Goal: Navigation & Orientation: Understand site structure

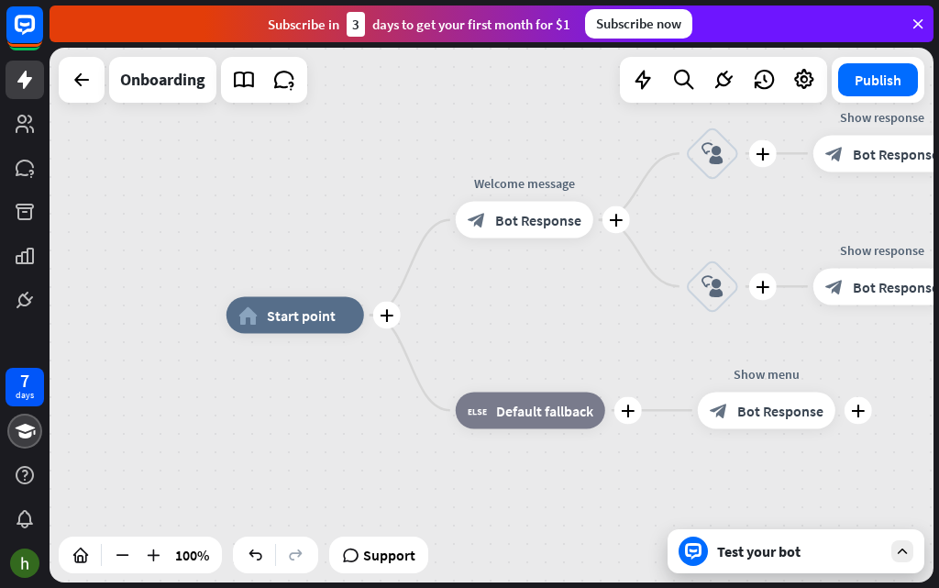
click at [898, 560] on div at bounding box center [903, 551] width 22 height 22
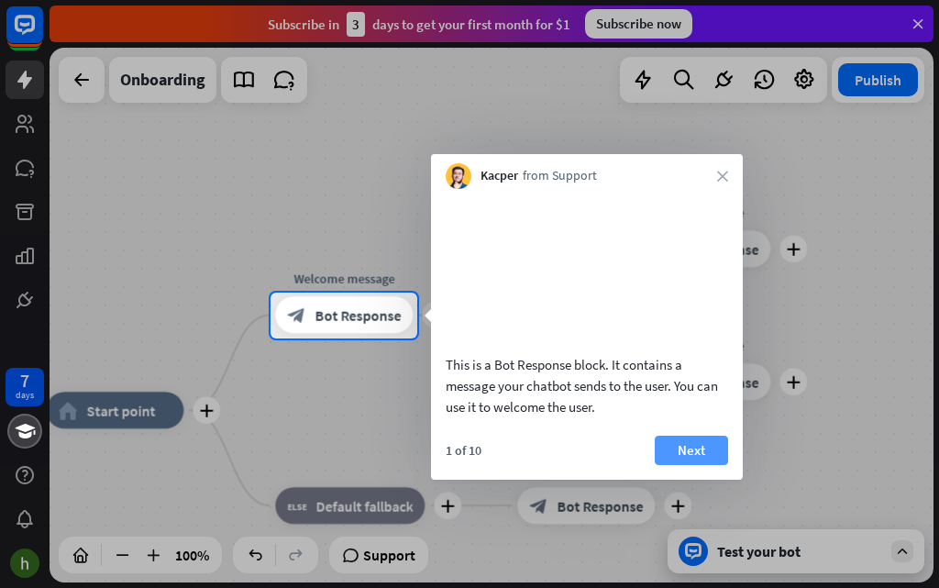
click at [704, 451] on button "Next" at bounding box center [691, 450] width 73 height 29
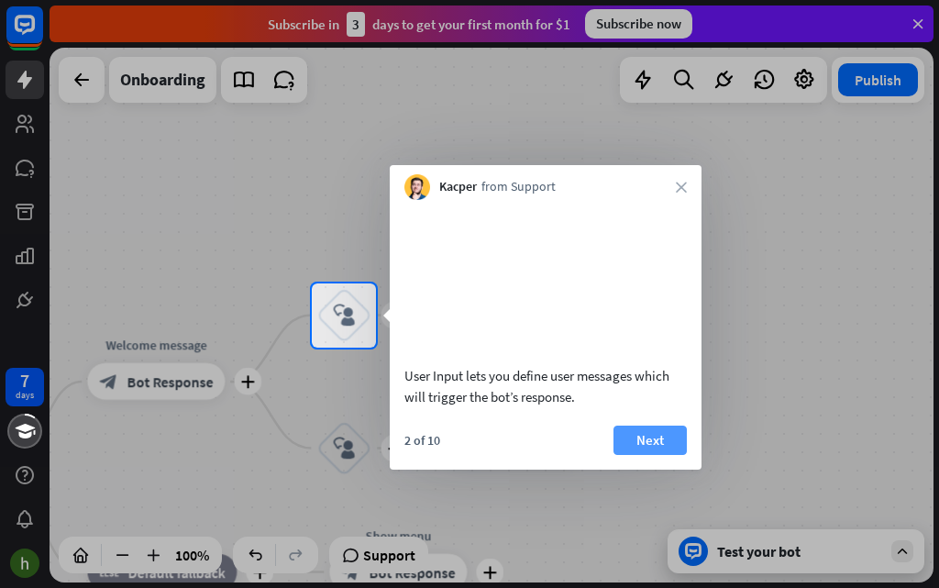
click at [640, 436] on button "Next" at bounding box center [650, 440] width 73 height 29
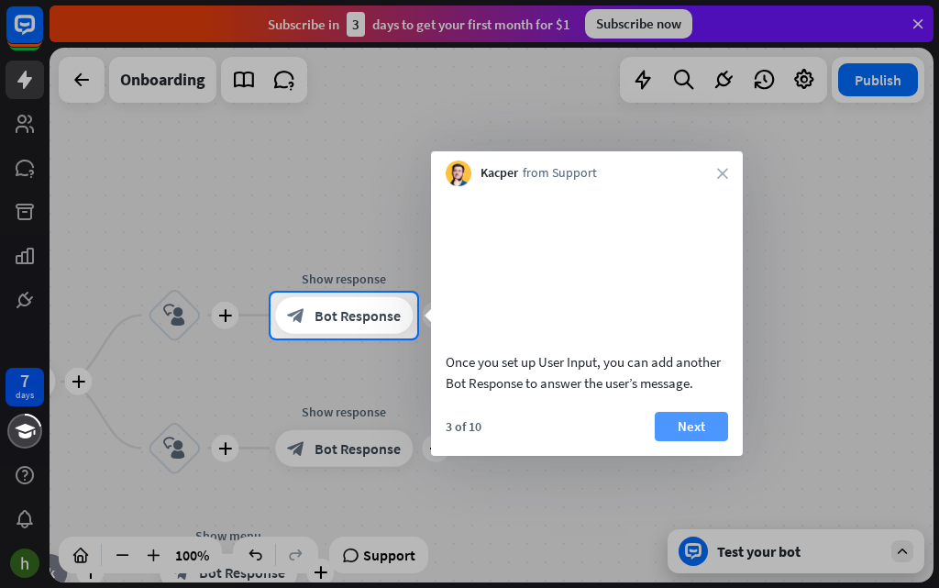
click at [690, 441] on button "Next" at bounding box center [691, 426] width 73 height 29
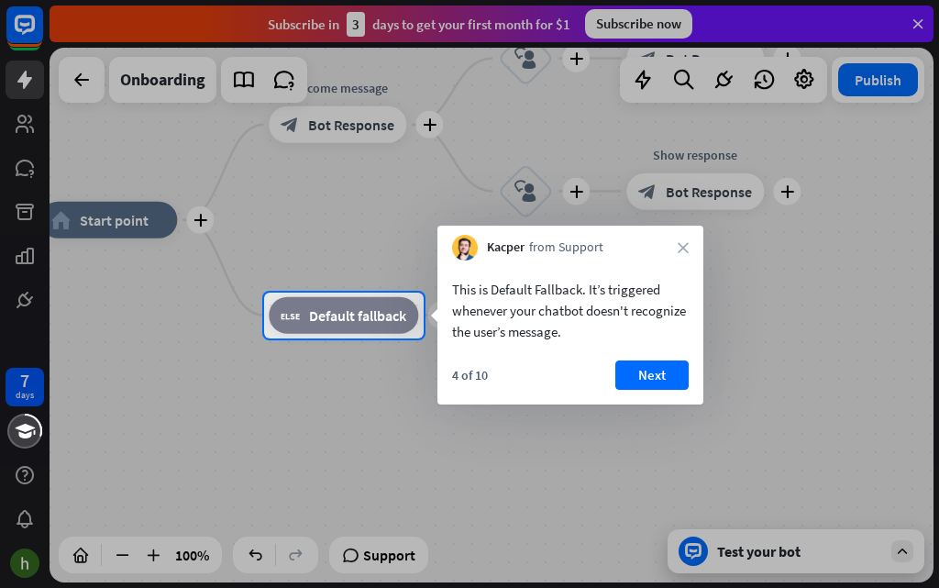
click at [647, 382] on button "Next" at bounding box center [652, 375] width 73 height 29
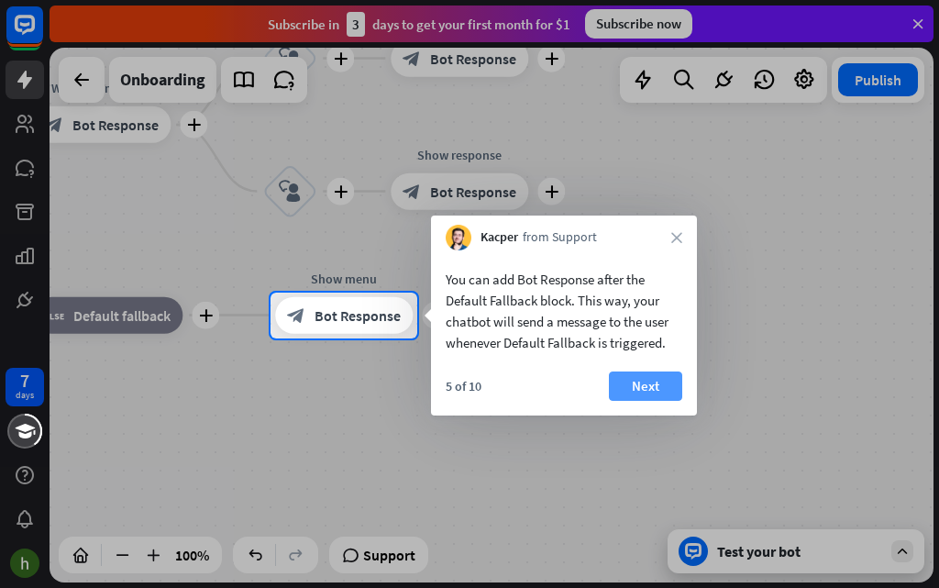
click at [641, 391] on button "Next" at bounding box center [645, 386] width 73 height 29
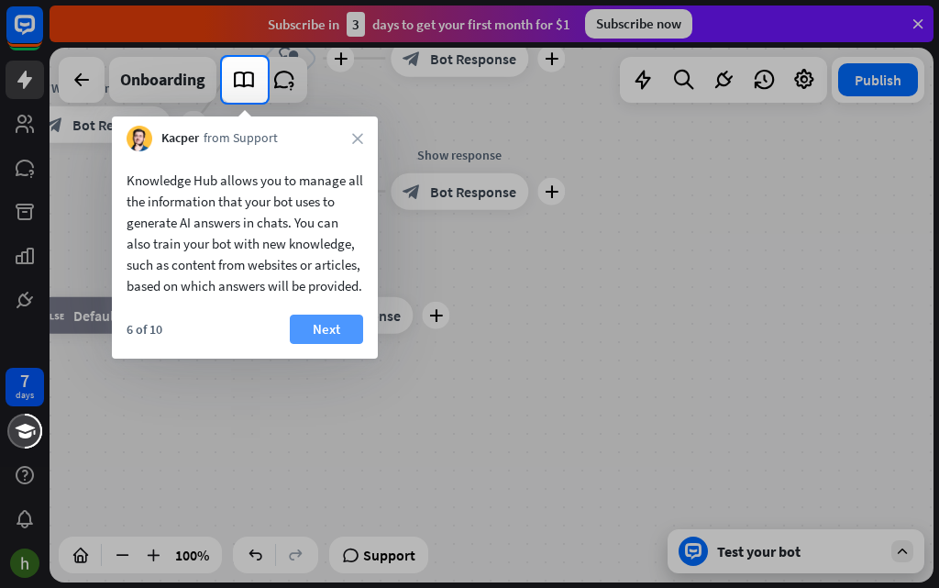
click at [326, 344] on button "Next" at bounding box center [326, 329] width 73 height 29
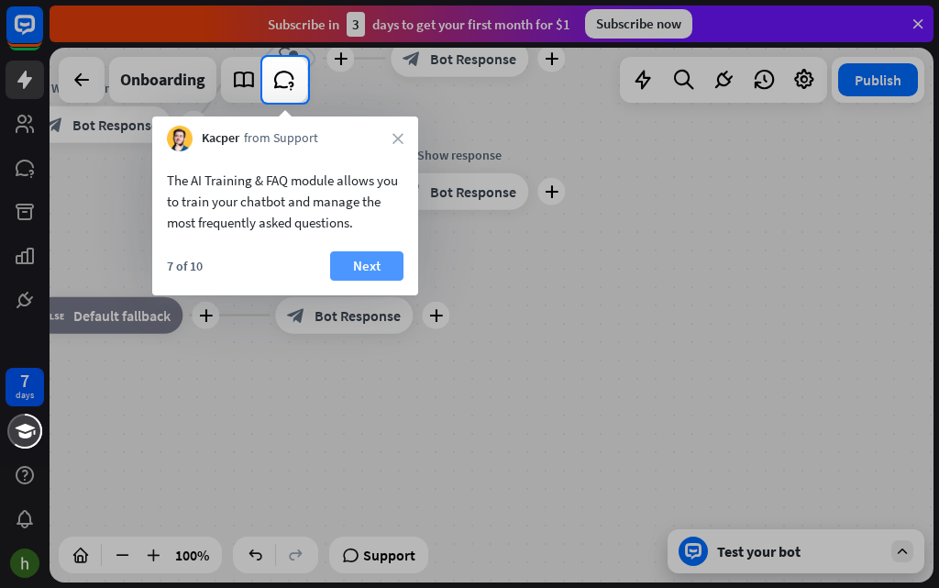
click at [375, 258] on button "Next" at bounding box center [366, 265] width 73 height 29
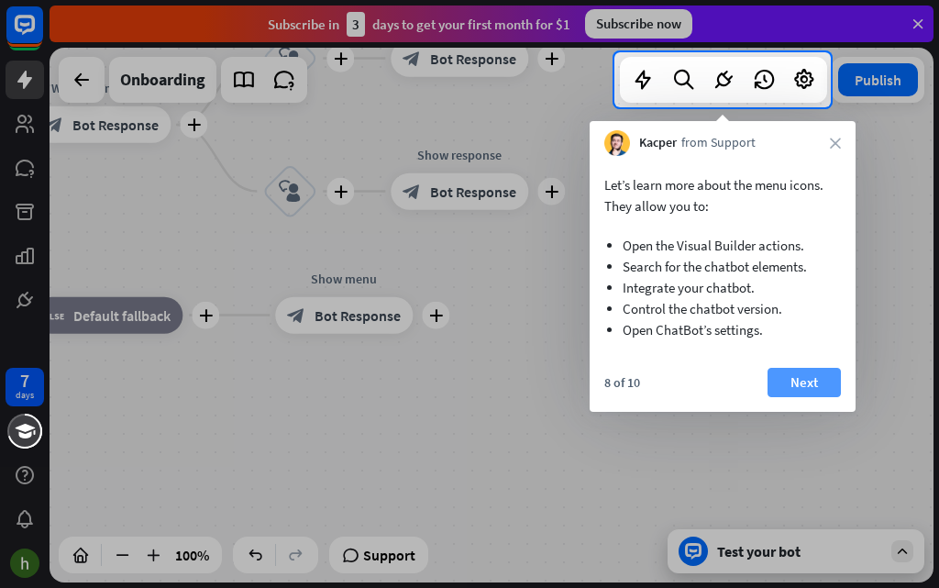
click at [782, 390] on button "Next" at bounding box center [804, 382] width 73 height 29
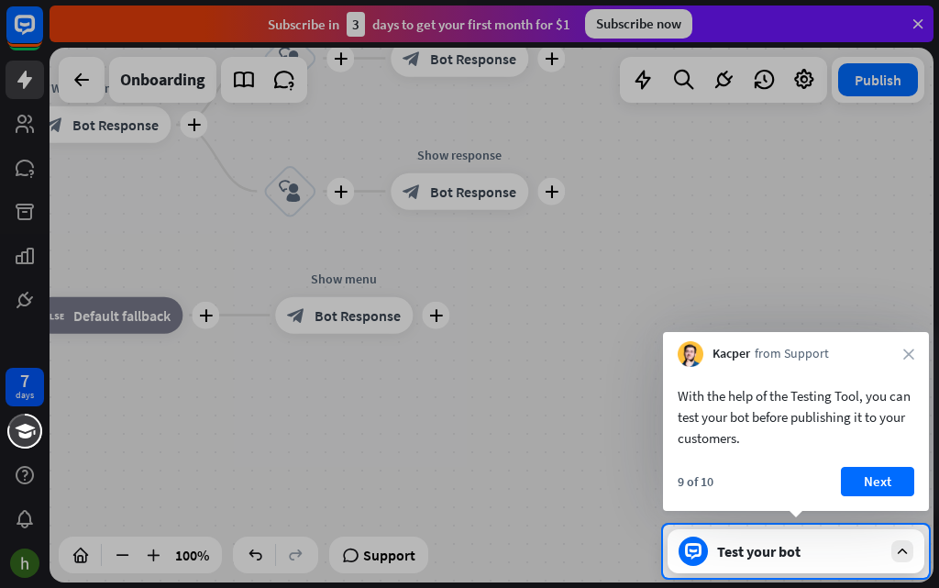
click at [888, 480] on button "Next" at bounding box center [877, 481] width 73 height 29
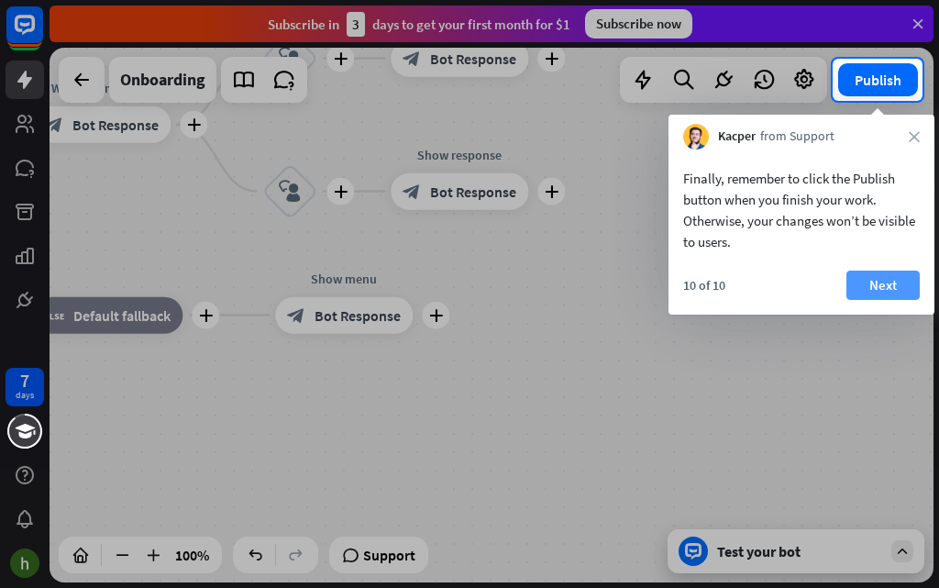
click at [873, 284] on button "Next" at bounding box center [883, 285] width 73 height 29
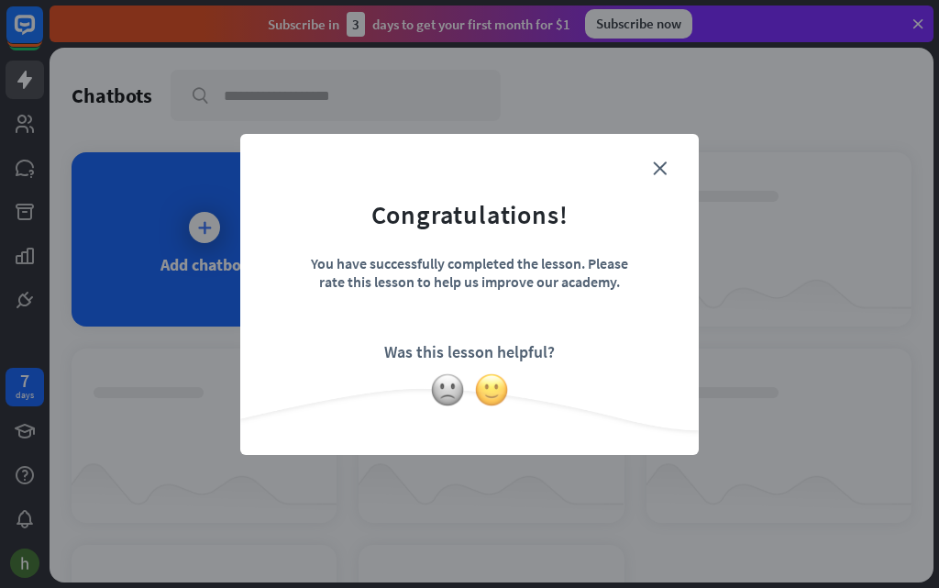
click at [489, 394] on img at bounding box center [491, 389] width 35 height 35
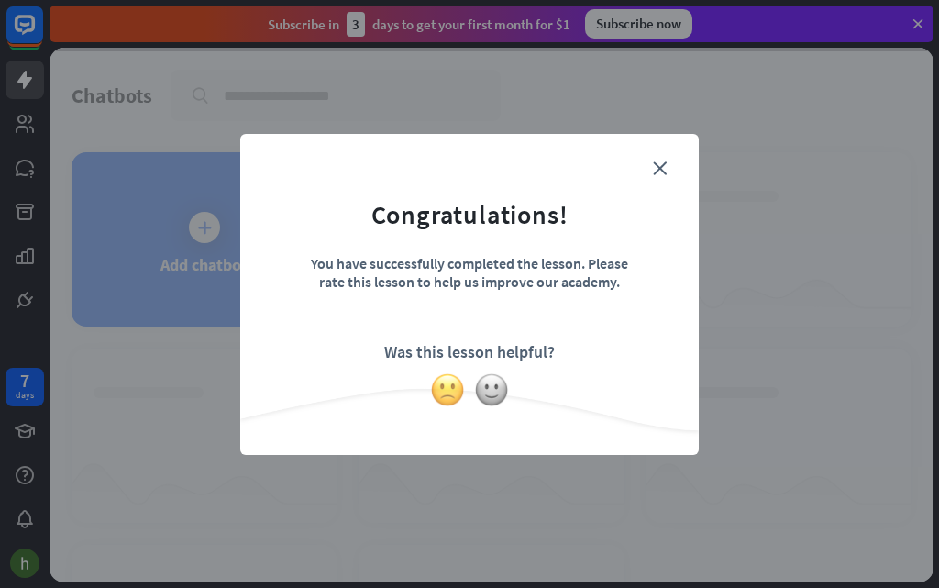
click at [447, 394] on img at bounding box center [447, 389] width 35 height 35
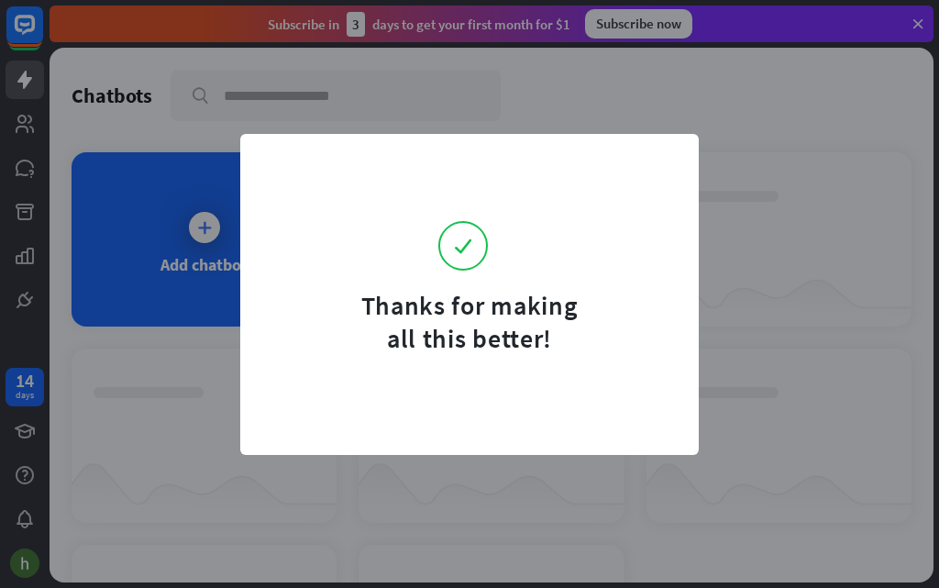
click at [443, 392] on div "Thanks for making all this better!" at bounding box center [469, 294] width 459 height 321
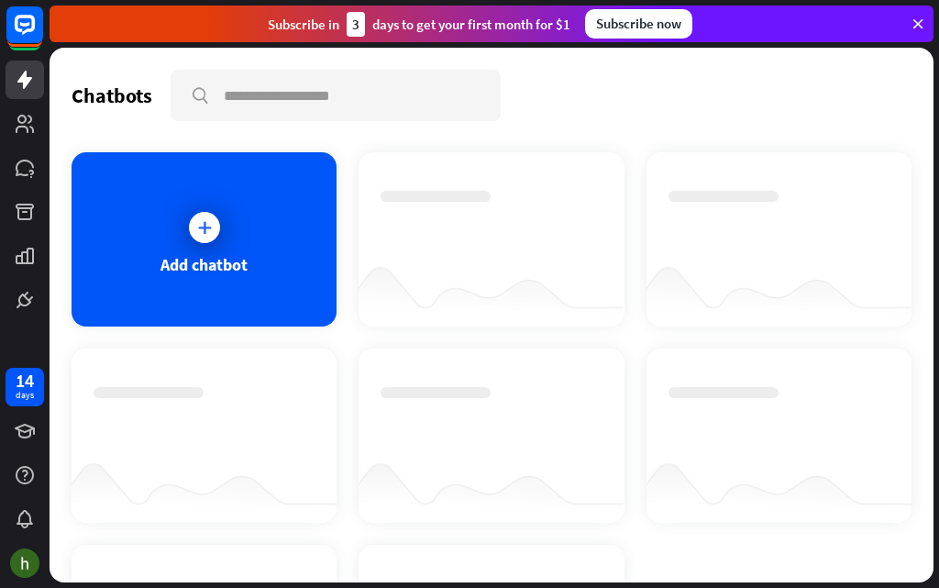
click at [721, 307] on div at bounding box center [779, 290] width 265 height 71
click at [196, 225] on icon at bounding box center [204, 227] width 18 height 18
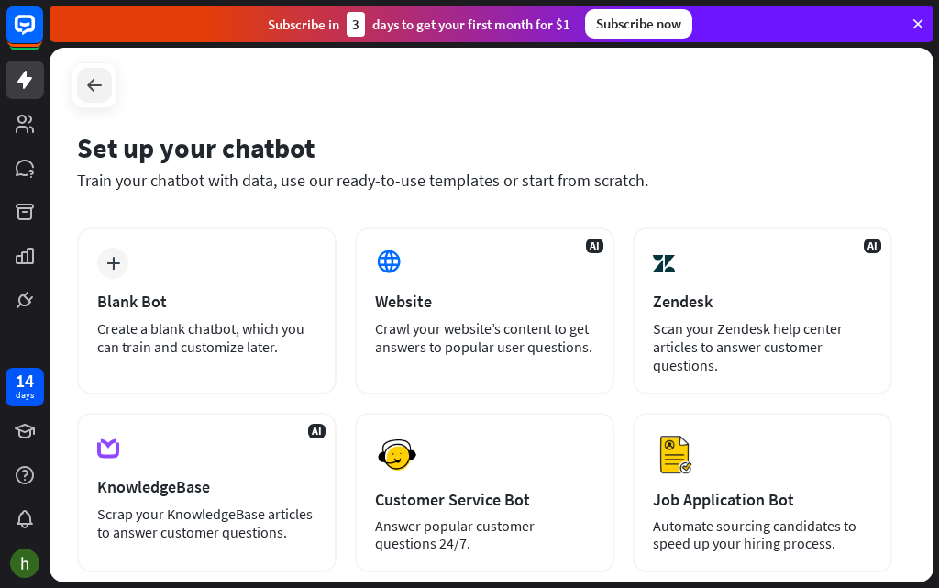
click at [100, 91] on icon at bounding box center [94, 85] width 22 height 22
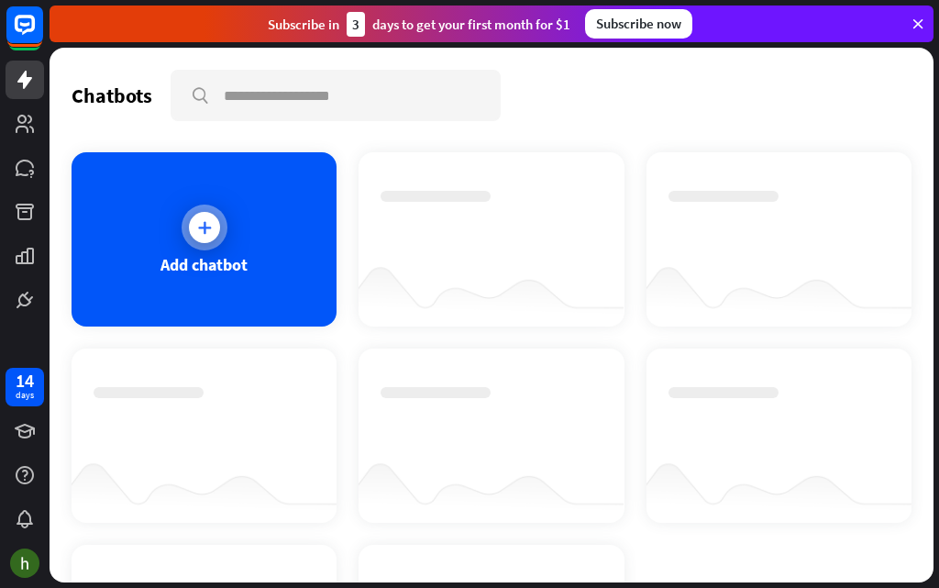
click at [227, 219] on div "Add chatbot" at bounding box center [204, 239] width 265 height 174
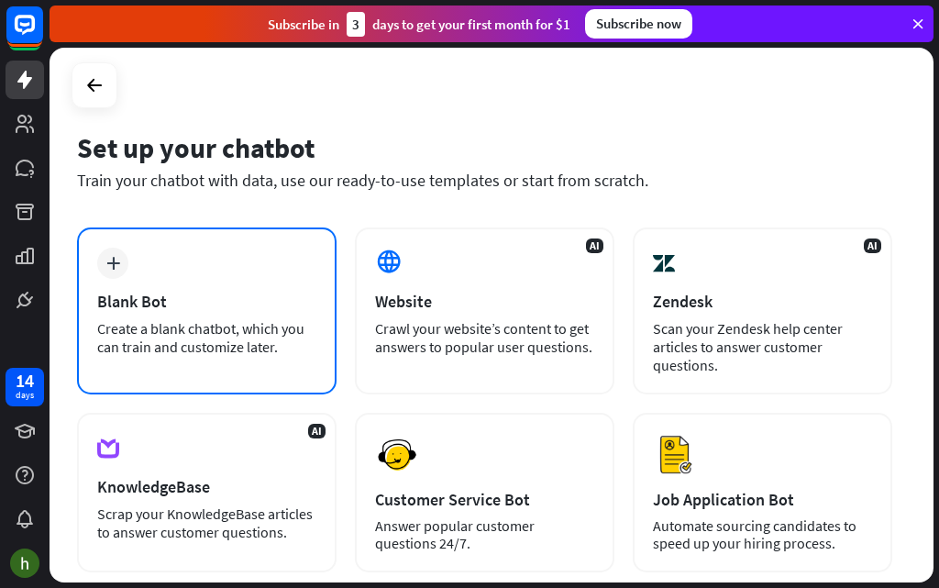
click at [160, 273] on div "plus Blank Bot Create a blank chatbot, which you can train and customize later." at bounding box center [207, 311] width 260 height 167
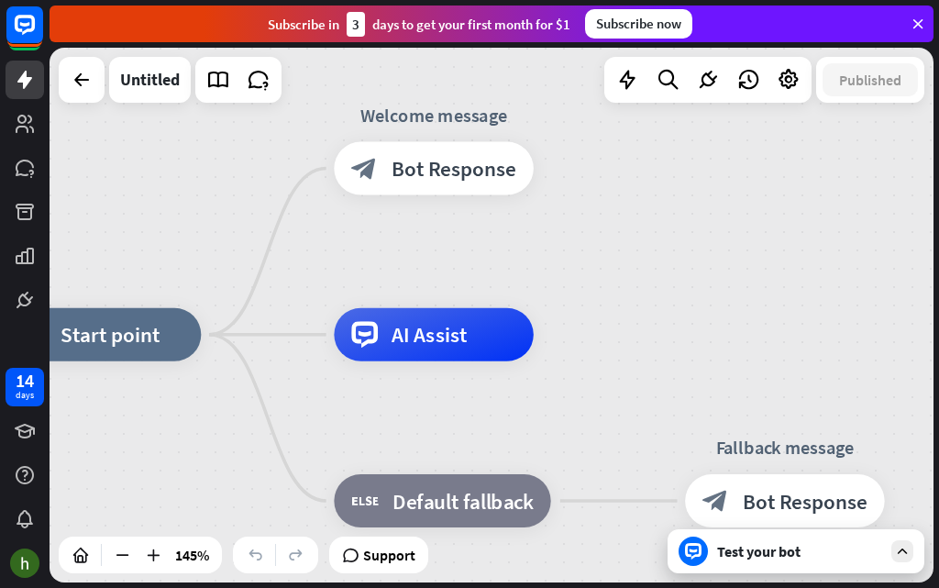
drag, startPoint x: 436, startPoint y: 347, endPoint x: 612, endPoint y: 266, distance: 193.7
click at [612, 266] on div "home_2 Start point Welcome message block_bot_response Bot Response AI Assist bl…" at bounding box center [492, 315] width 884 height 535
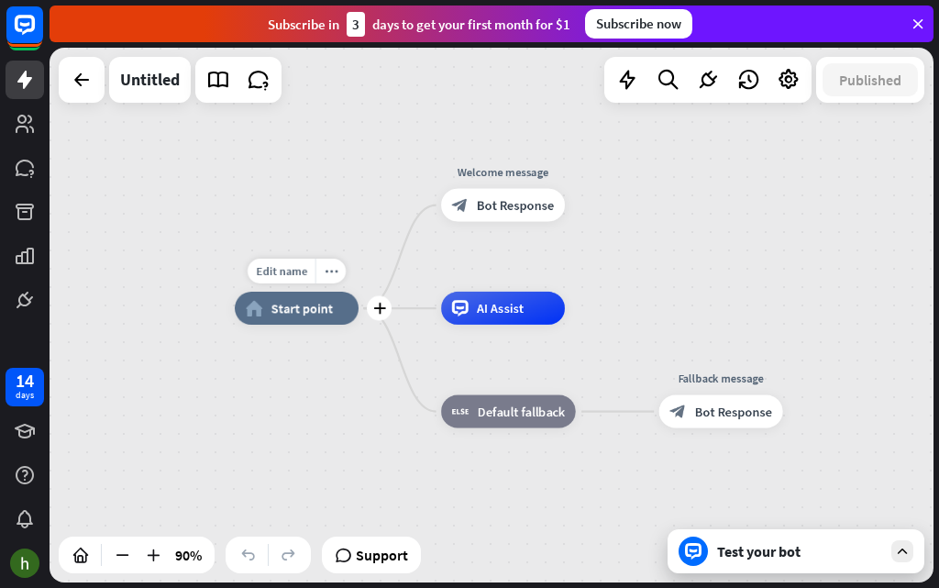
click at [281, 321] on div "home_2 Start point" at bounding box center [297, 308] width 124 height 33
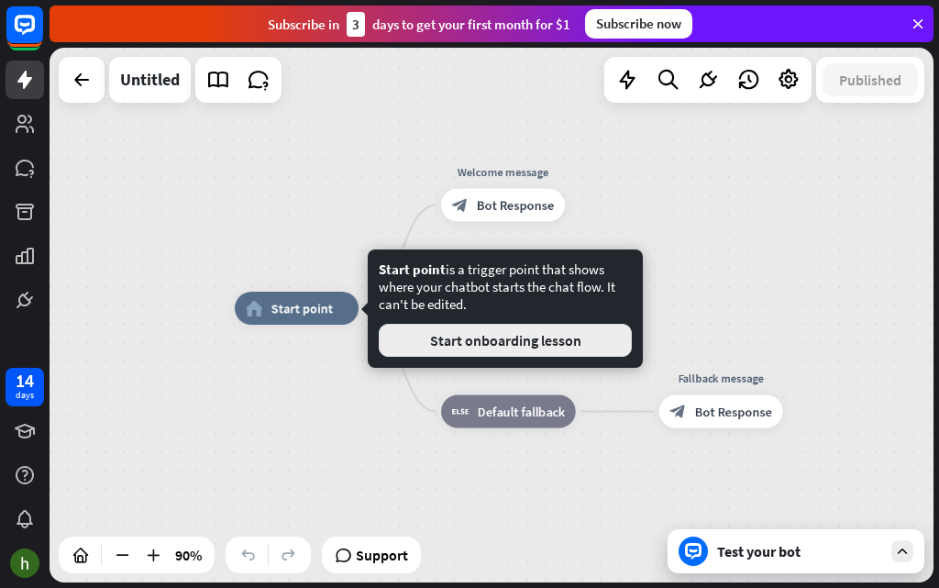
click at [500, 345] on button "Start onboarding lesson" at bounding box center [505, 340] width 253 height 33
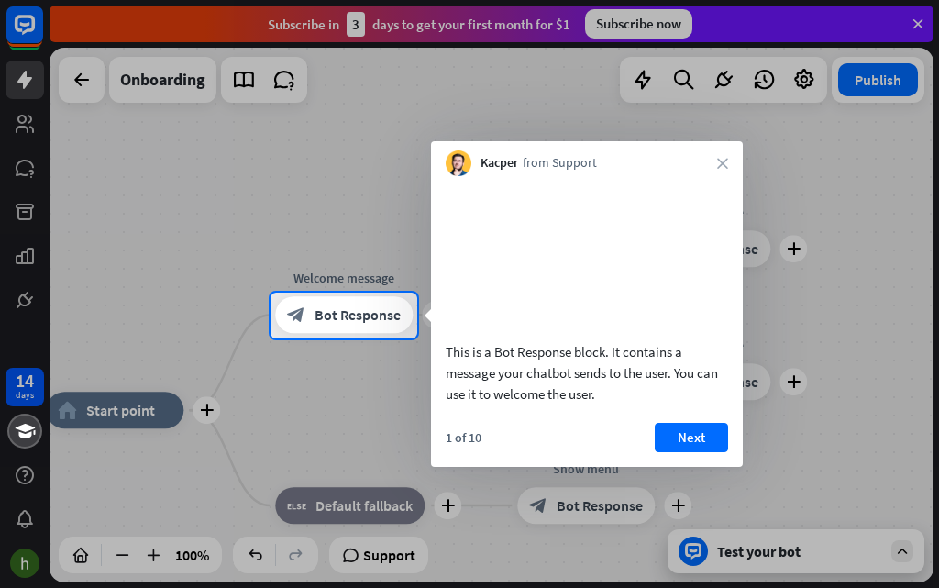
click at [723, 152] on div "Kacper from Support close" at bounding box center [587, 158] width 312 height 35
click at [718, 162] on icon "close" at bounding box center [722, 163] width 11 height 11
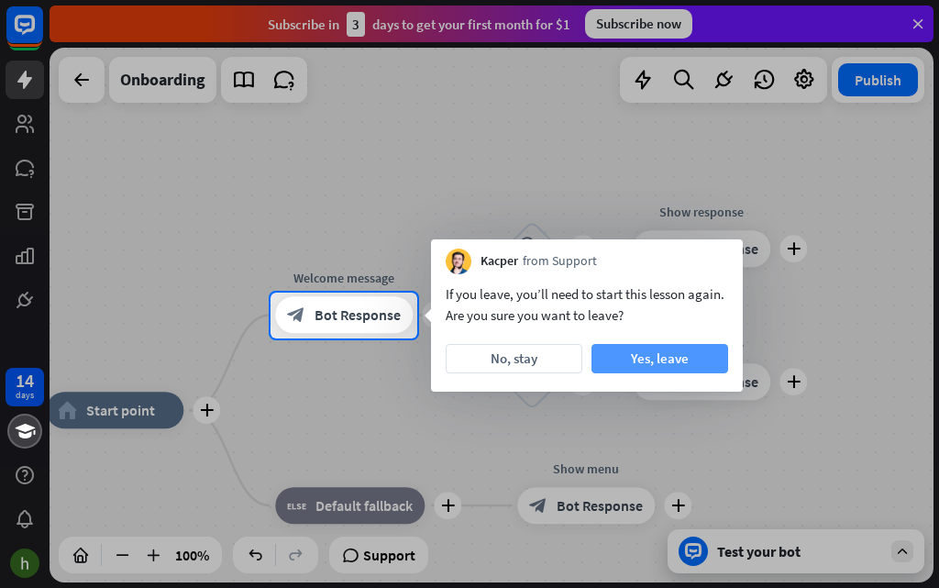
click at [599, 368] on button "Yes, leave" at bounding box center [660, 358] width 137 height 29
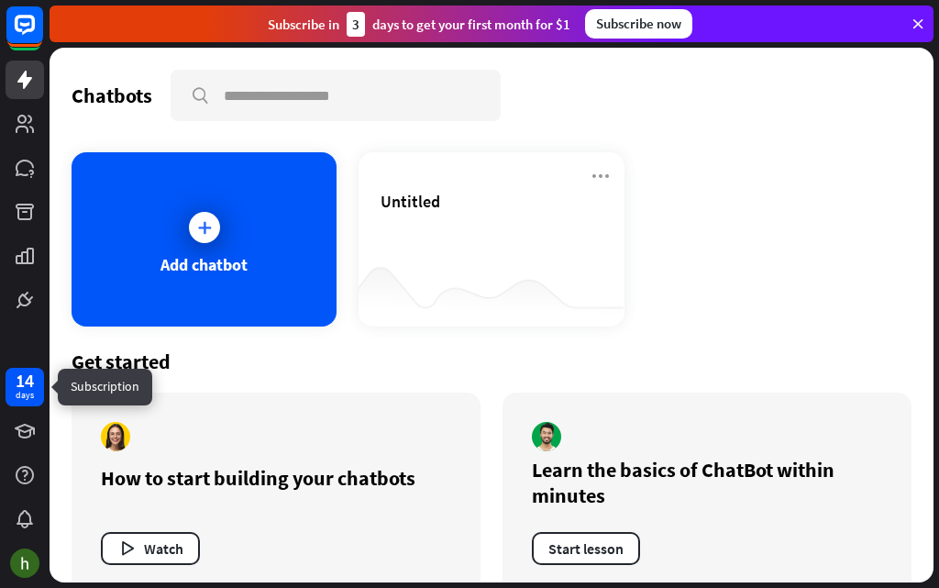
click at [21, 385] on div "14" at bounding box center [25, 380] width 18 height 17
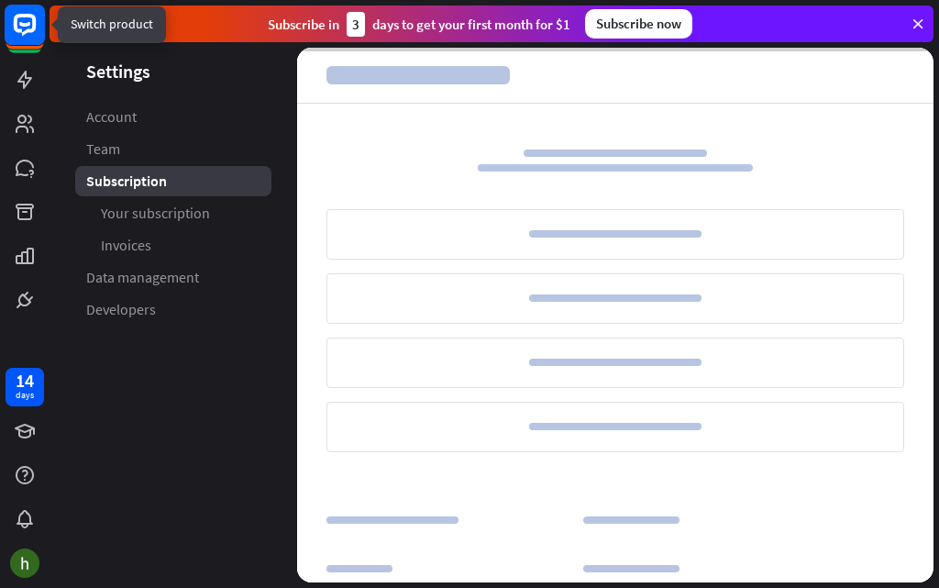
click at [14, 12] on rect at bounding box center [25, 25] width 40 height 40
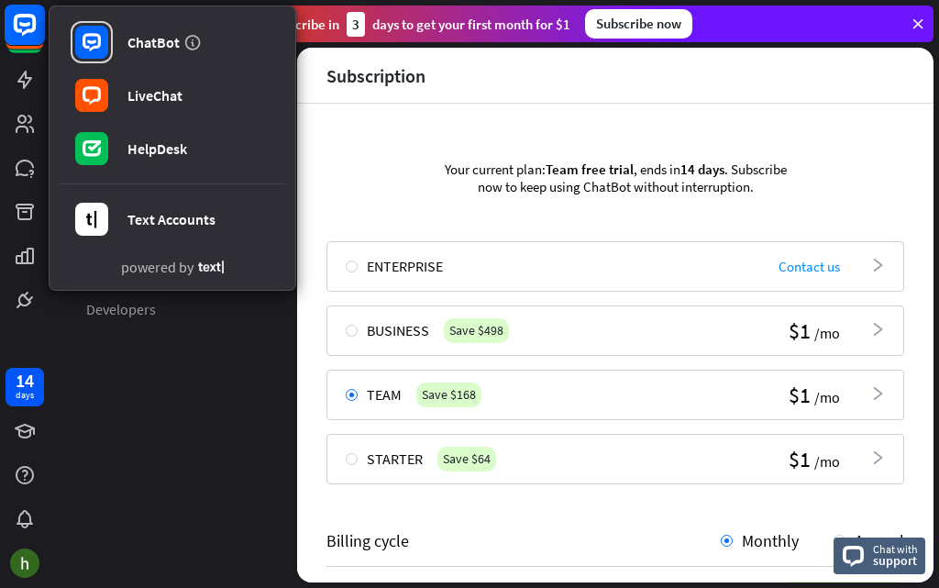
click at [26, 27] on icon at bounding box center [24, 24] width 11 height 5
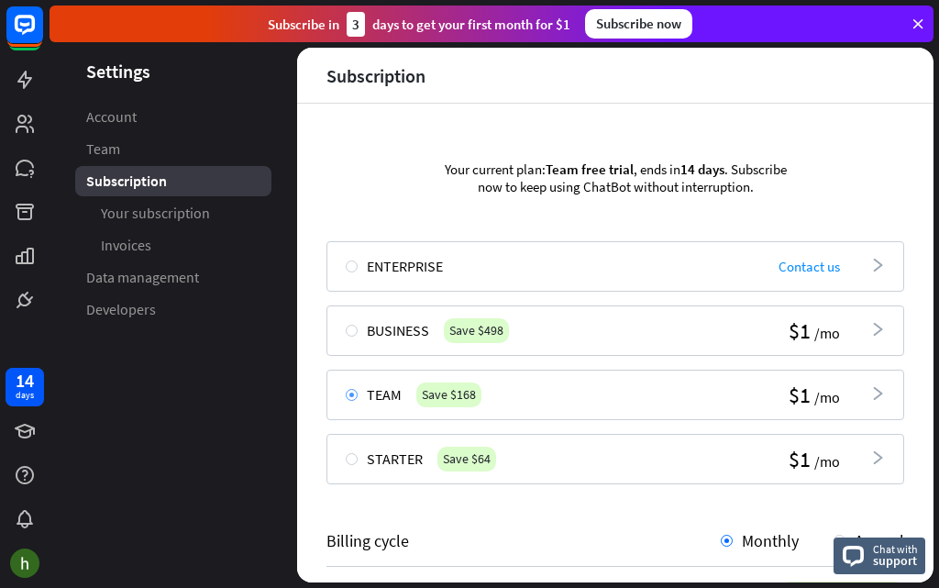
click at [355, 389] on div at bounding box center [352, 395] width 12 height 12
click at [134, 138] on link "Team" at bounding box center [173, 149] width 196 height 30
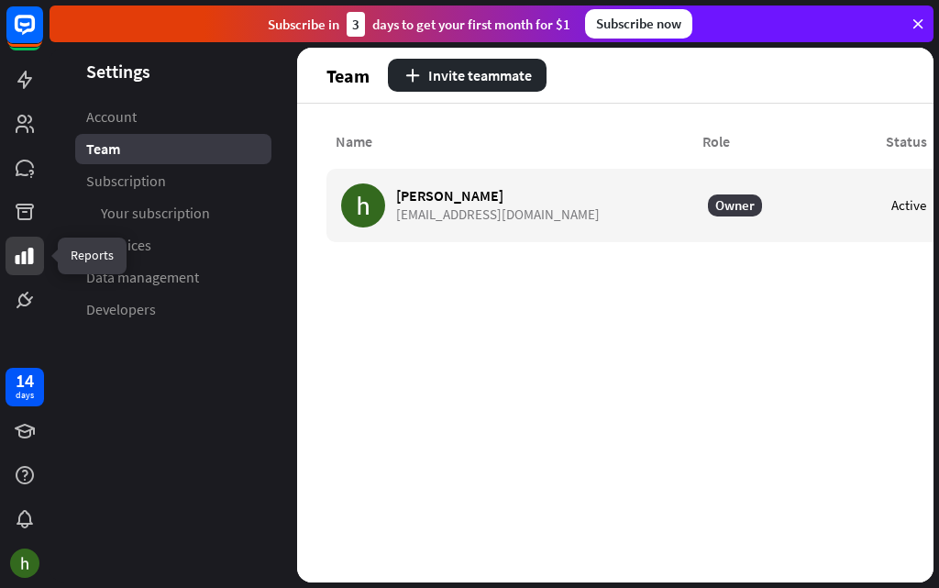
click at [38, 253] on link at bounding box center [25, 256] width 39 height 39
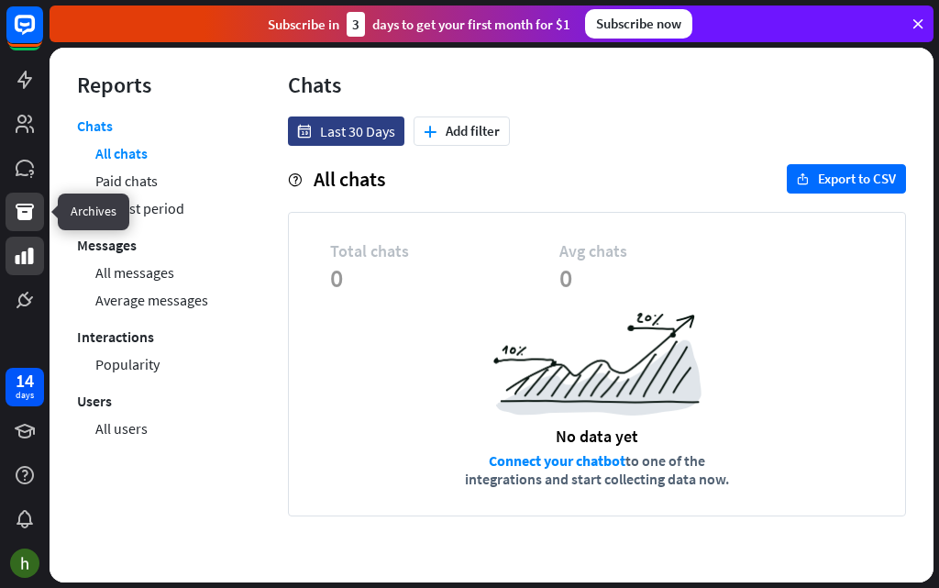
click at [28, 224] on link at bounding box center [25, 212] width 39 height 39
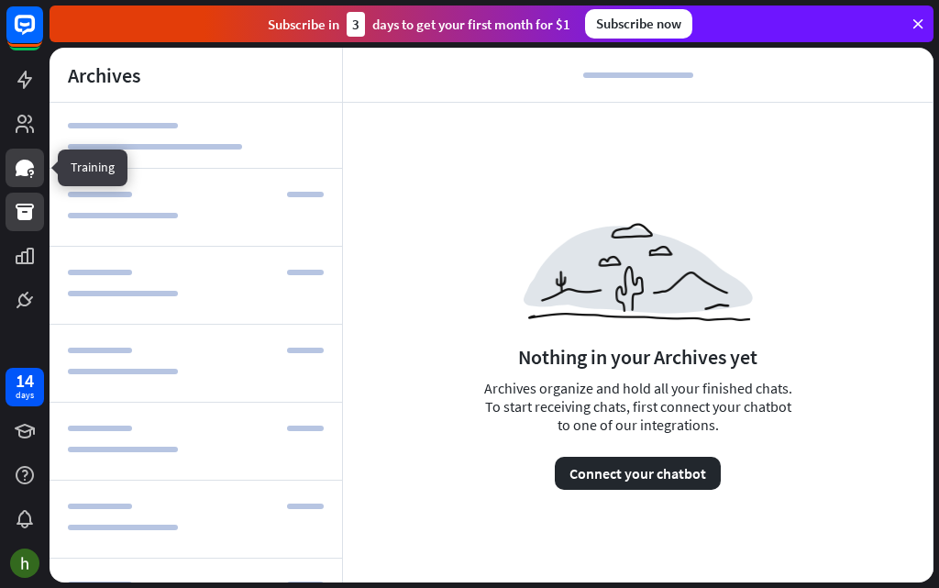
drag, startPoint x: 23, startPoint y: 175, endPoint x: 7, endPoint y: 169, distance: 16.9
click at [25, 176] on icon at bounding box center [25, 168] width 22 height 22
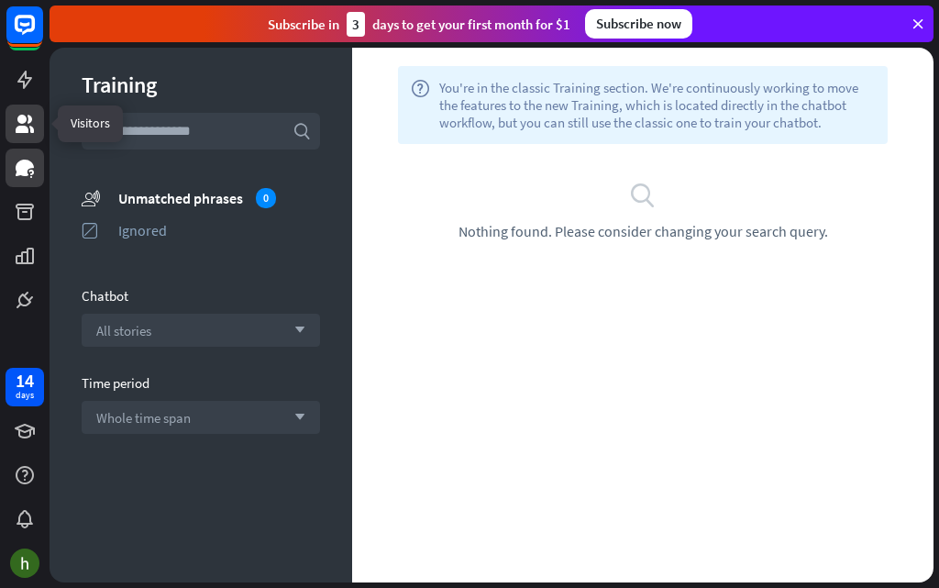
click at [29, 124] on icon at bounding box center [25, 124] width 22 height 22
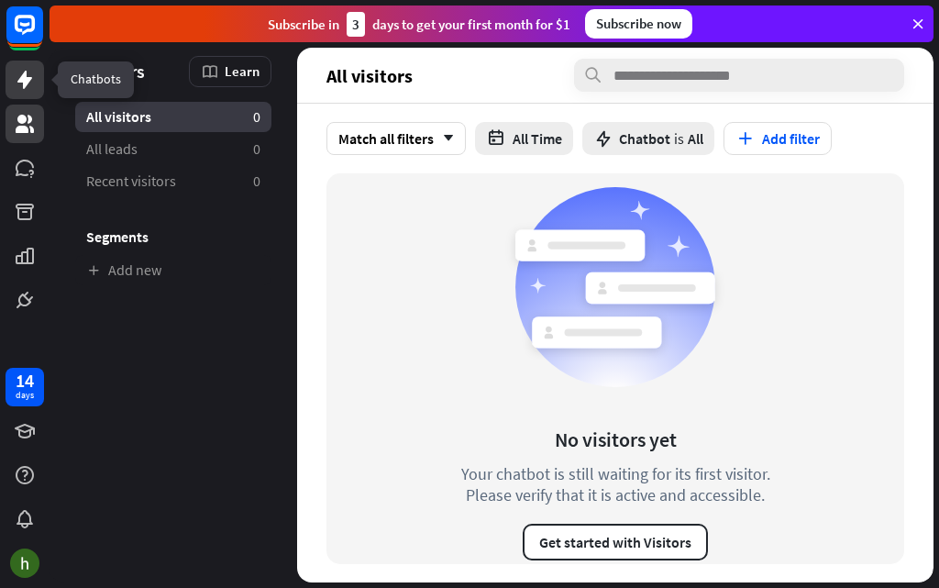
click at [40, 89] on link at bounding box center [25, 80] width 39 height 39
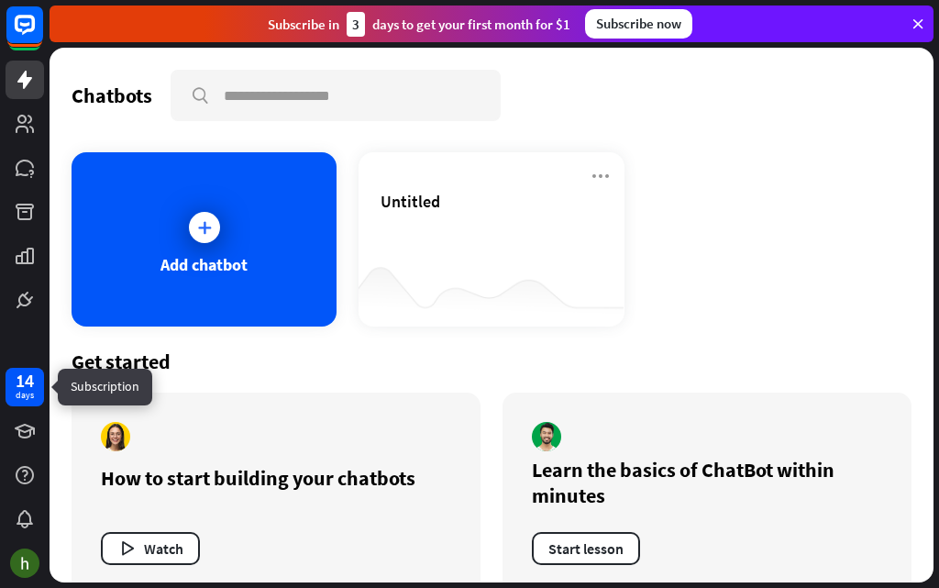
click at [16, 383] on div "14" at bounding box center [25, 380] width 18 height 17
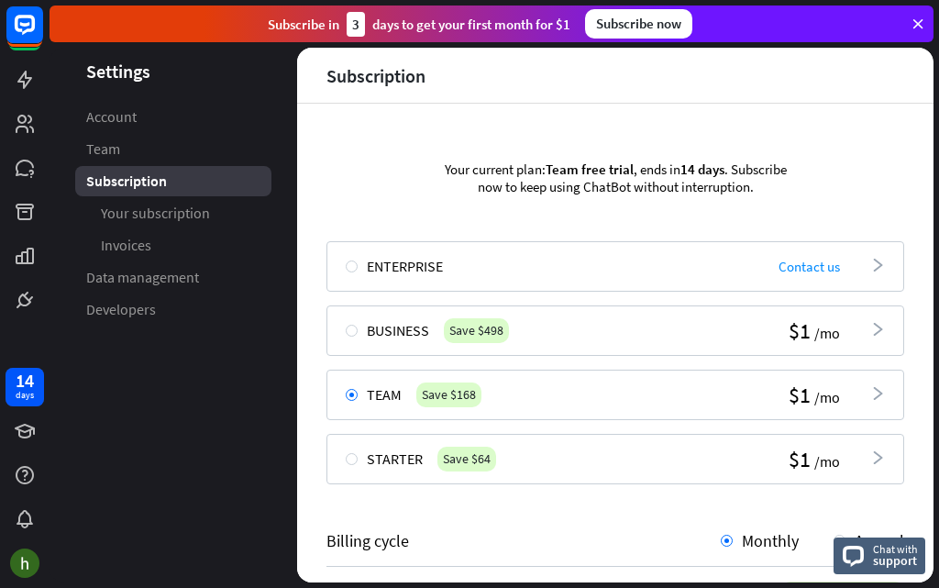
click at [871, 389] on icon "arrowhead_right" at bounding box center [878, 393] width 15 height 15
click at [871, 392] on icon "arrowhead_right" at bounding box center [878, 393] width 15 height 15
click at [589, 392] on div "Team Save $168 $1 /mo arrowhead_right" at bounding box center [616, 395] width 578 height 50
click at [871, 394] on icon "arrowhead_right" at bounding box center [878, 393] width 15 height 15
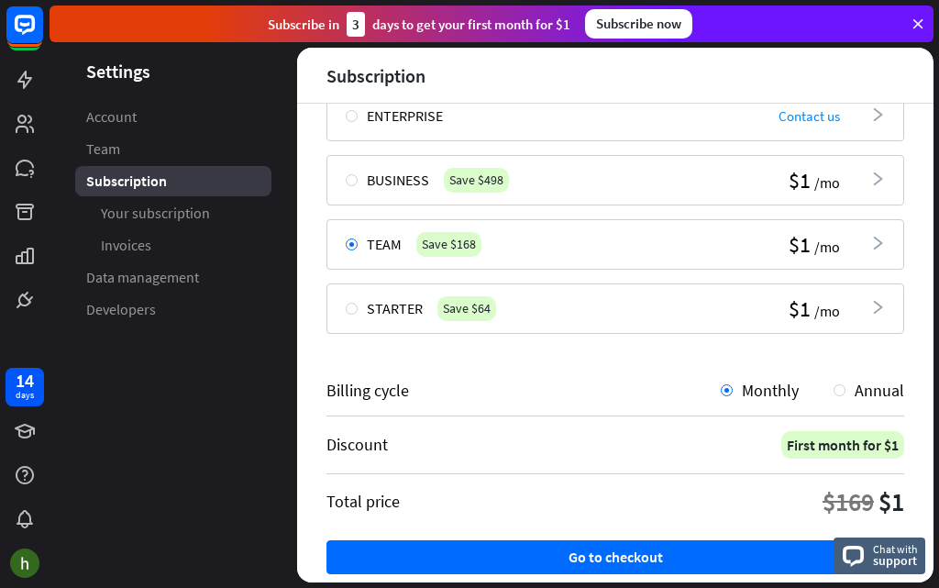
scroll to position [242, 0]
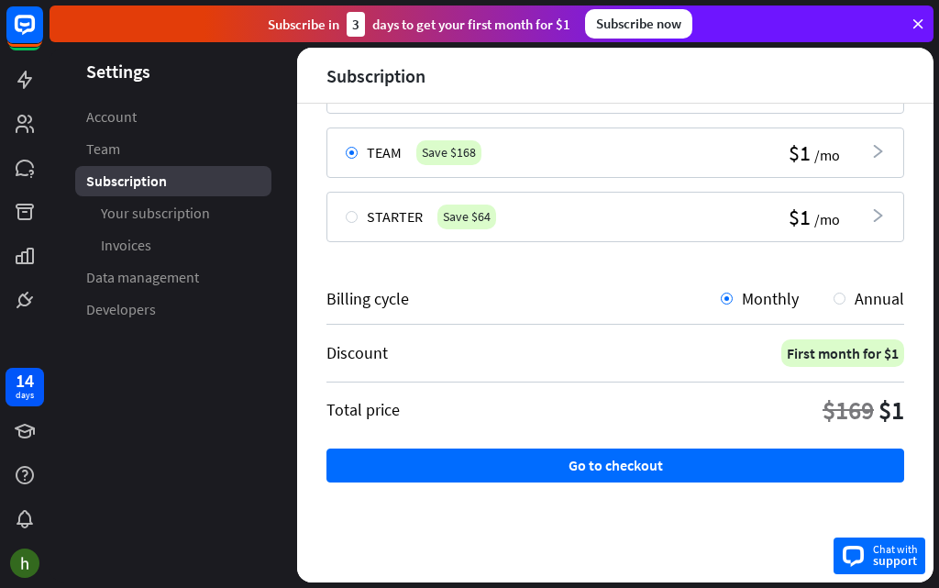
click at [878, 557] on span "support" at bounding box center [895, 560] width 45 height 17
